Goal: Transaction & Acquisition: Purchase product/service

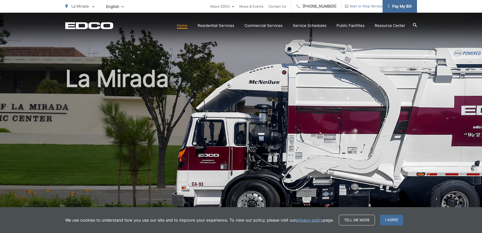
click at [389, 9] on span at bounding box center [389, 7] width 2 height 6
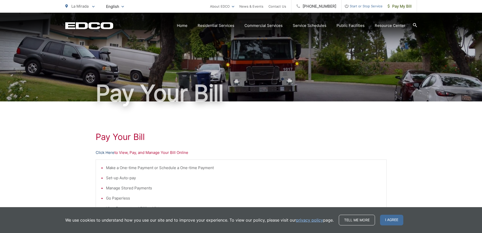
click at [105, 150] on link "Click Here" at bounding box center [105, 152] width 19 height 6
click at [109, 152] on link "Click Here" at bounding box center [105, 152] width 19 height 6
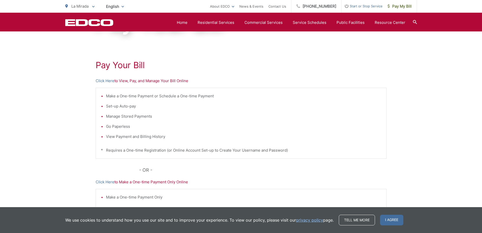
scroll to position [25, 0]
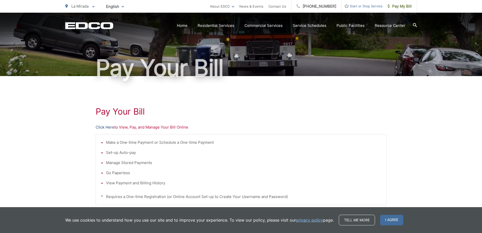
click at [103, 129] on link "Click Here" at bounding box center [105, 127] width 19 height 6
click at [108, 127] on link "Click Here" at bounding box center [105, 127] width 19 height 6
